Goal: Find specific page/section: Find specific page/section

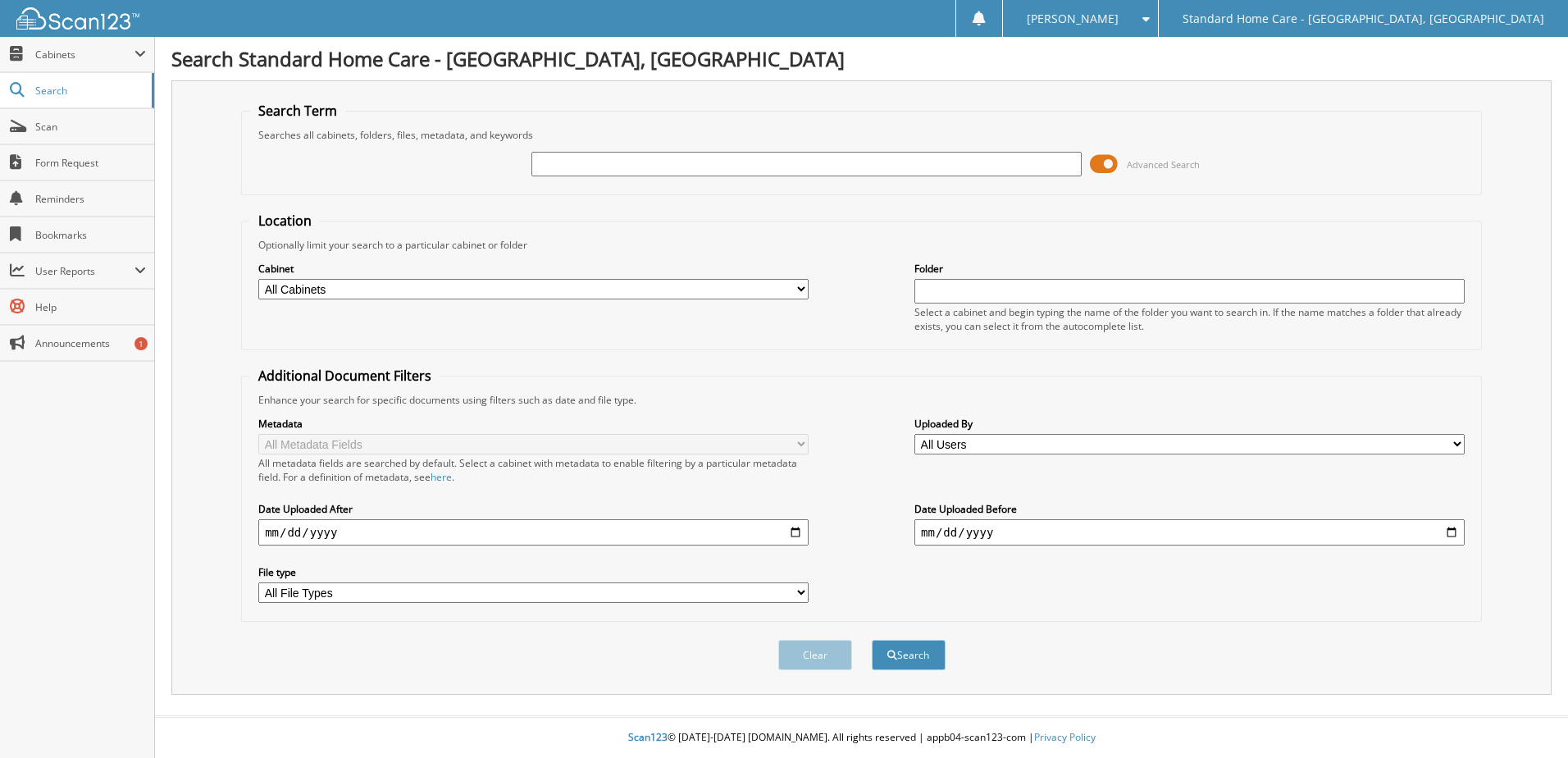
click at [939, 163] on input "text" at bounding box center [806, 164] width 551 height 25
type input "savannah"
click at [919, 650] on button "Search" at bounding box center [909, 655] width 74 height 31
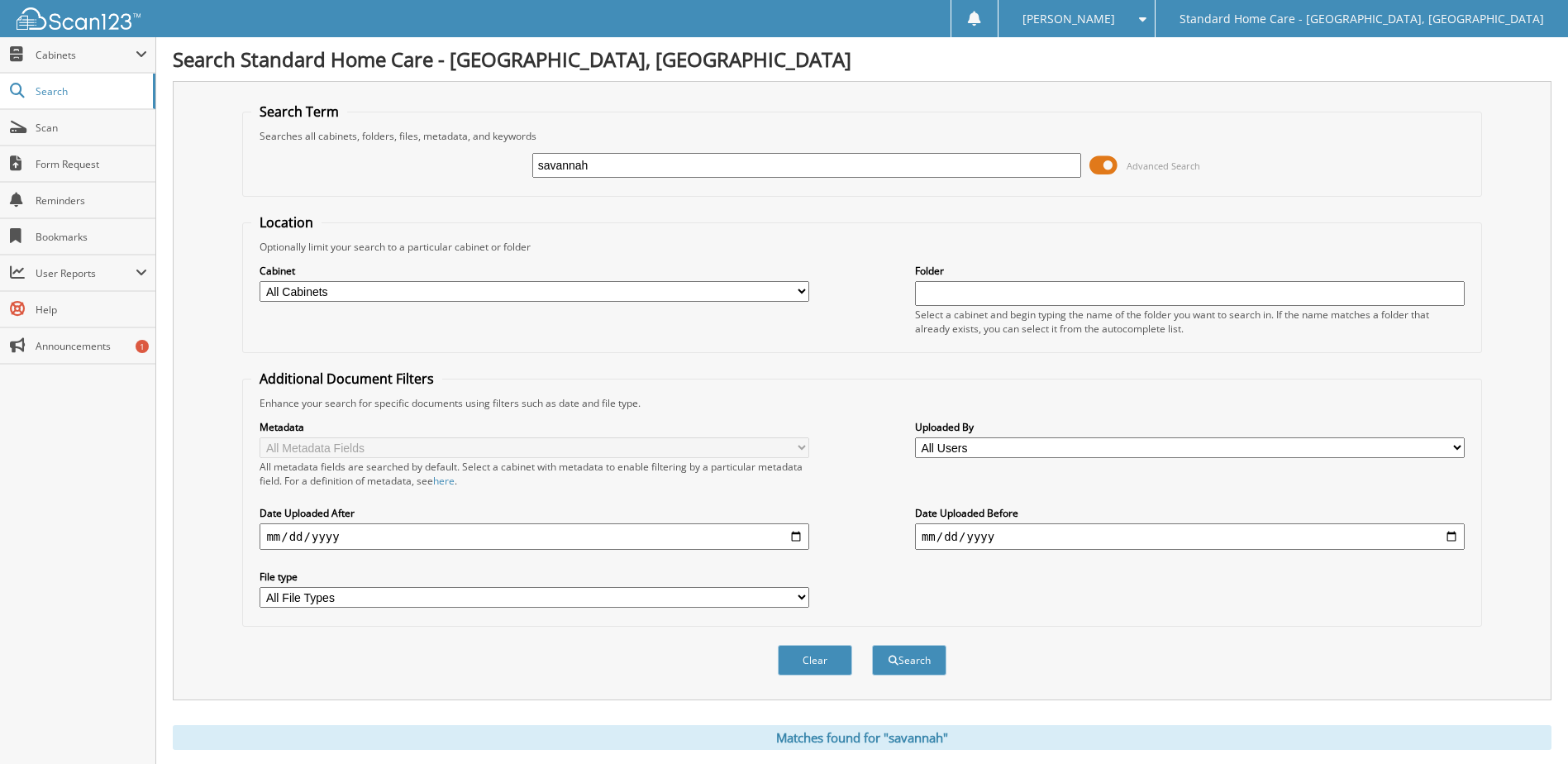
scroll to position [331, 0]
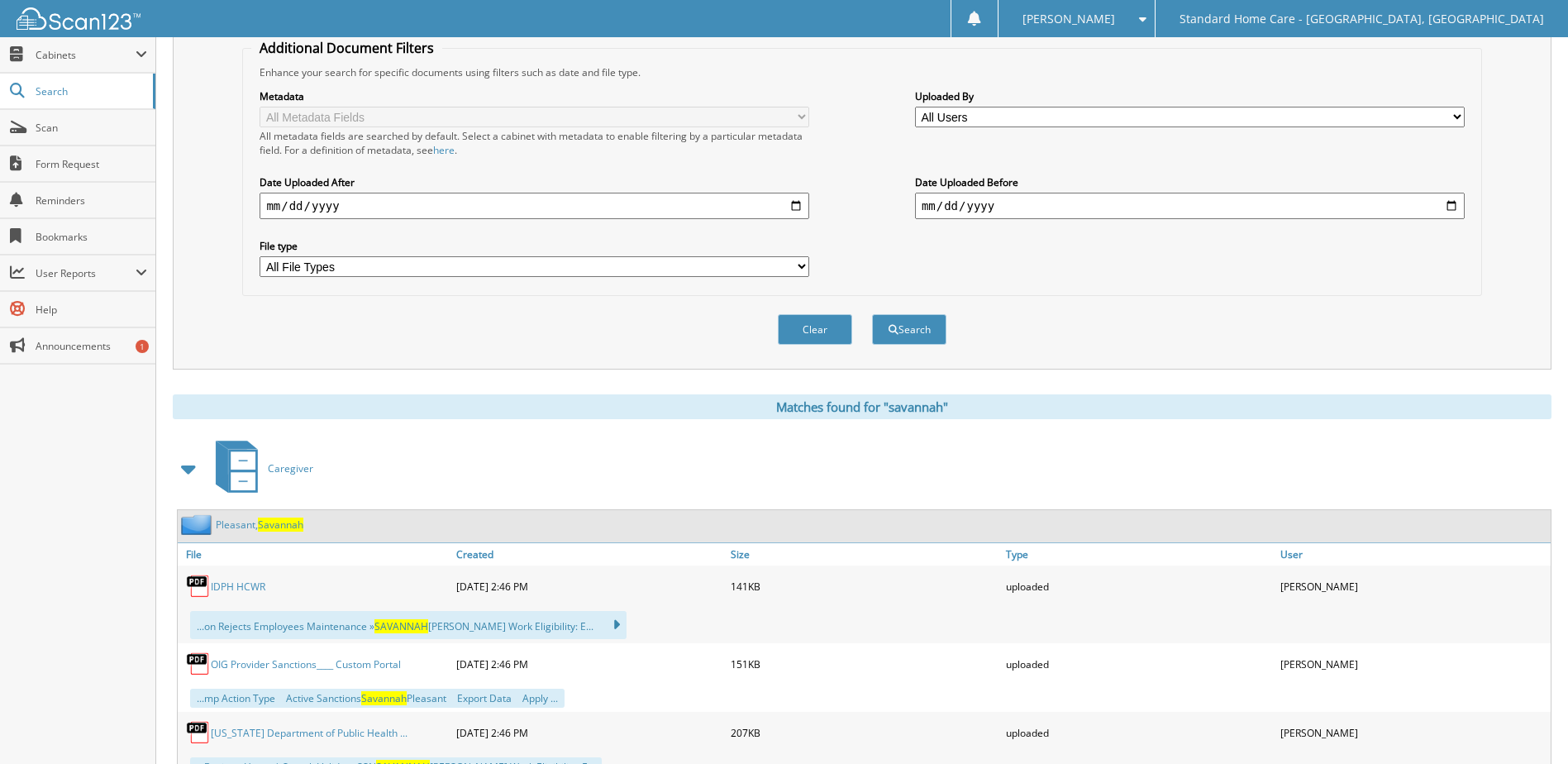
click at [261, 527] on span "Savannah" at bounding box center [281, 524] width 46 height 14
